Goal: Task Accomplishment & Management: Manage account settings

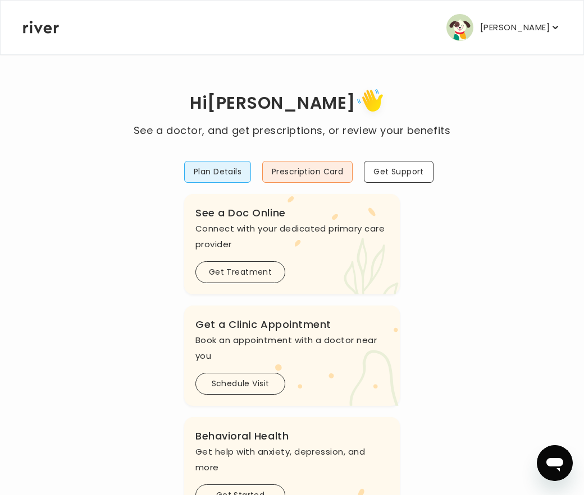
click at [535, 26] on p "[PERSON_NAME]" at bounding box center [515, 28] width 70 height 16
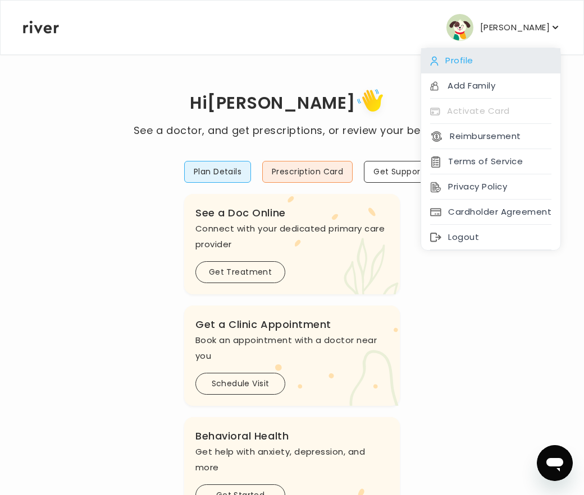
click at [535, 61] on div "Profile" at bounding box center [490, 60] width 139 height 25
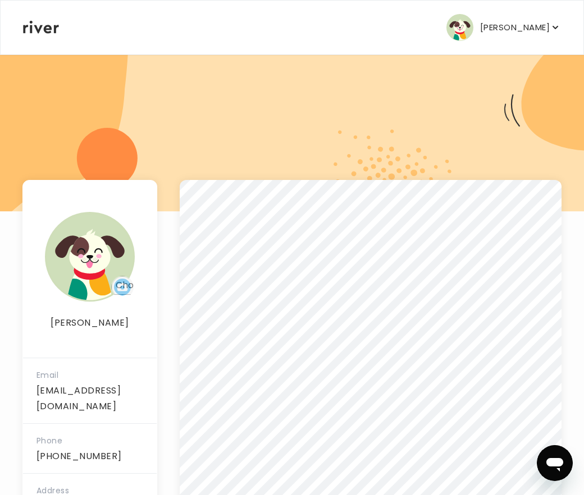
scroll to position [101, 0]
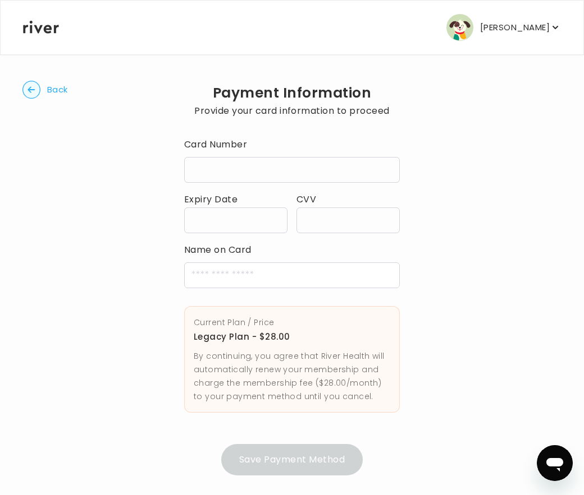
click at [289, 176] on div at bounding box center [291, 170] width 215 height 26
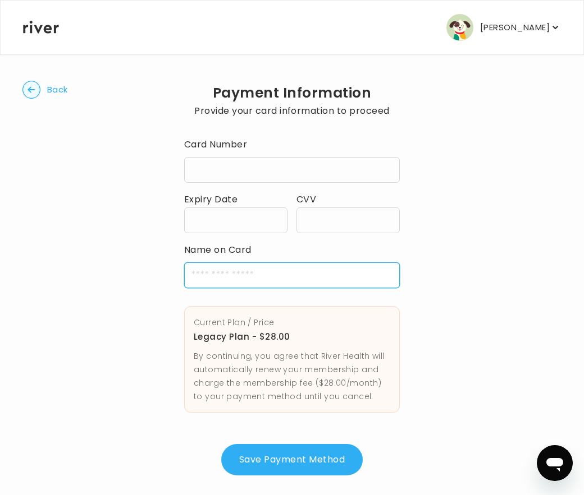
type input "**********"
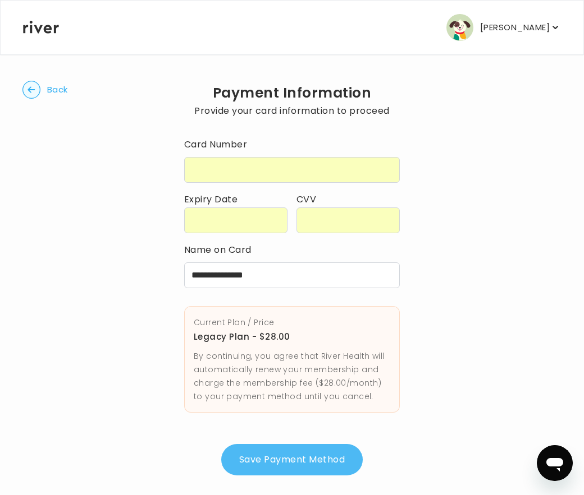
click at [274, 456] on button "Save Payment Method" at bounding box center [291, 459] width 141 height 31
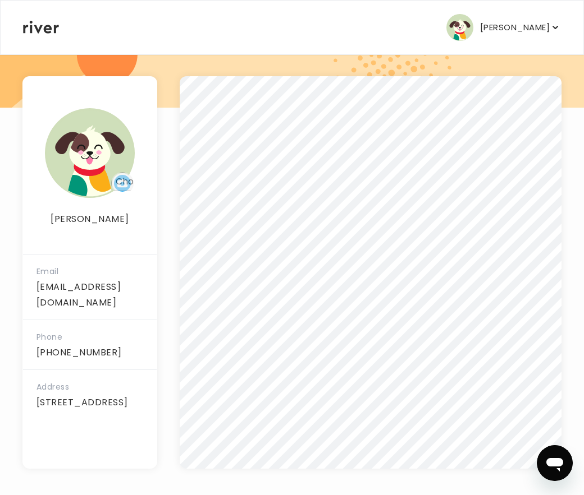
scroll to position [148, 0]
